Goal: Task Accomplishment & Management: Use online tool/utility

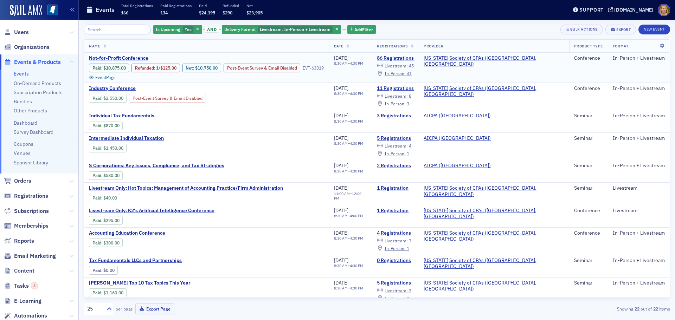
click at [134, 58] on span "Not-for-Profit Conference" at bounding box center [148, 58] width 118 height 6
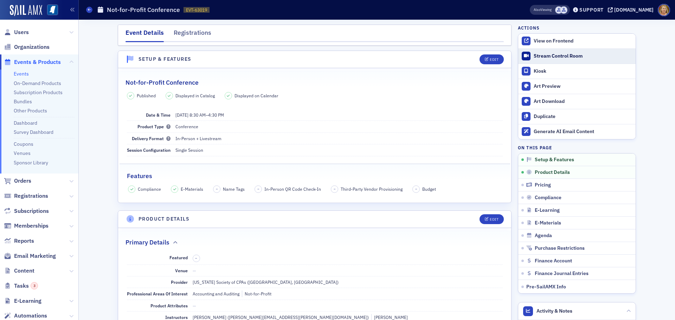
click at [534, 55] on div "Stream Control Room" at bounding box center [582, 56] width 98 height 6
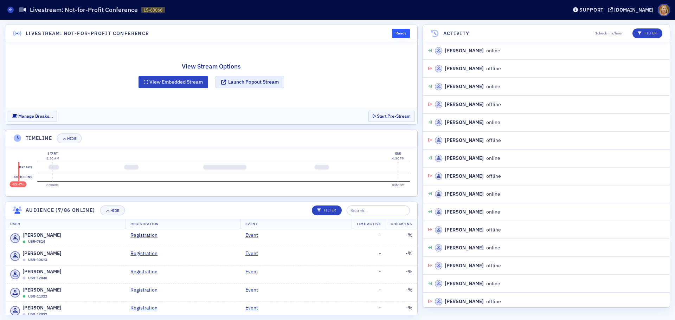
scroll to position [129, 0]
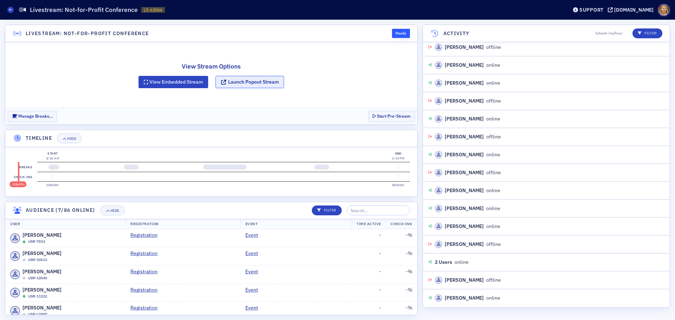
click at [253, 82] on button "Launch Popout Stream" at bounding box center [249, 82] width 69 height 12
